Goal: Find specific page/section: Find specific page/section

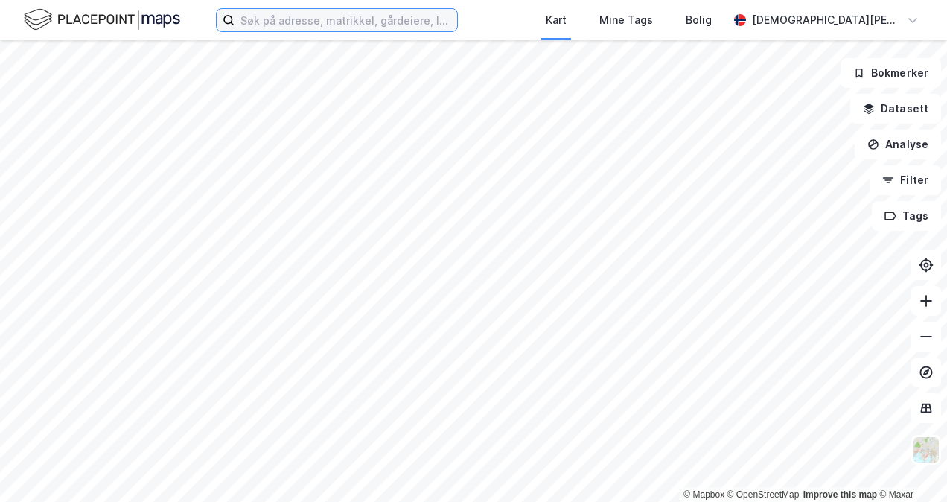
click at [406, 19] on input at bounding box center [345, 20] width 223 height 22
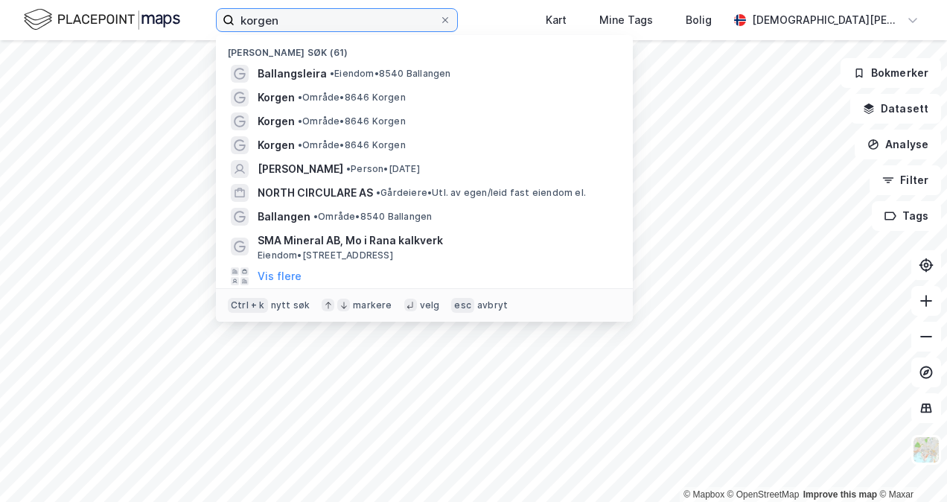
type input "korgen"
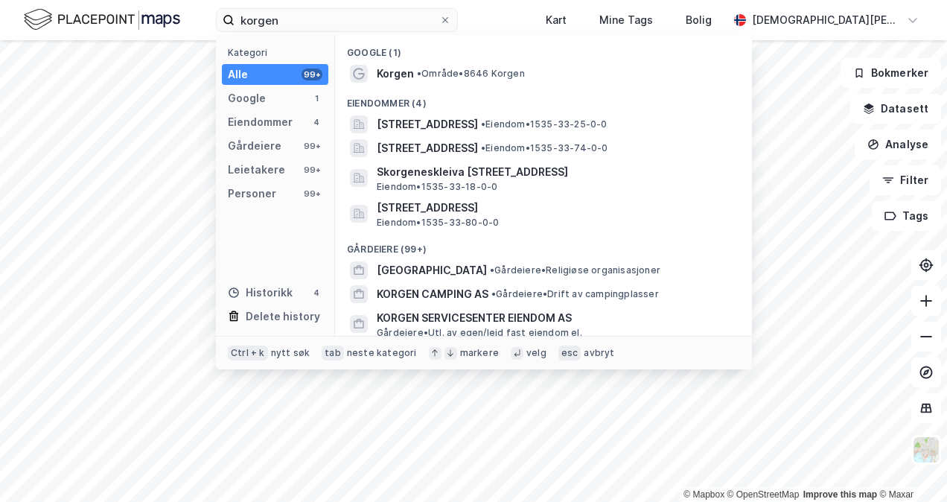
click at [429, 86] on div "Eiendommer (4)" at bounding box center [543, 99] width 417 height 27
click at [431, 79] on span "• Område • 8646 Korgen" at bounding box center [471, 74] width 108 height 12
